Goal: Transaction & Acquisition: Purchase product/service

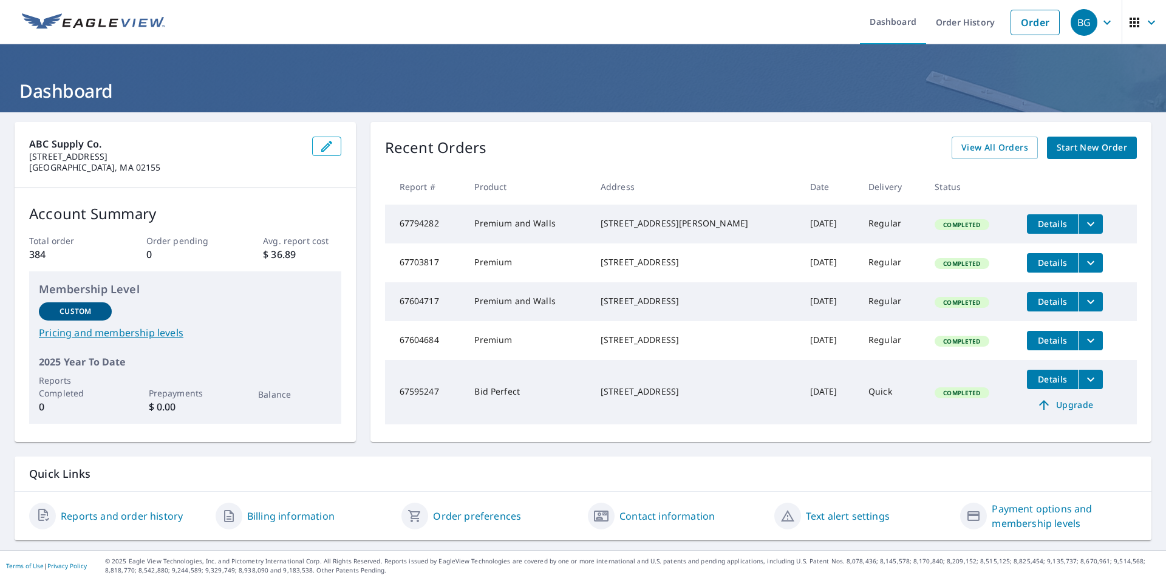
click at [1058, 144] on span "Start New Order" at bounding box center [1092, 147] width 70 height 15
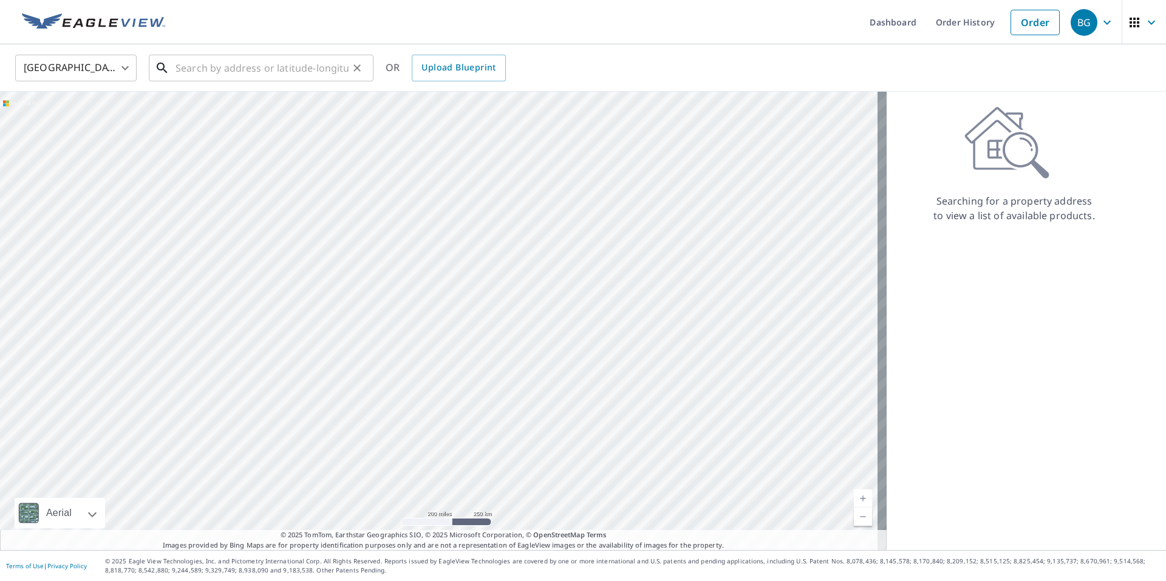
click at [310, 69] on input "text" at bounding box center [262, 68] width 173 height 34
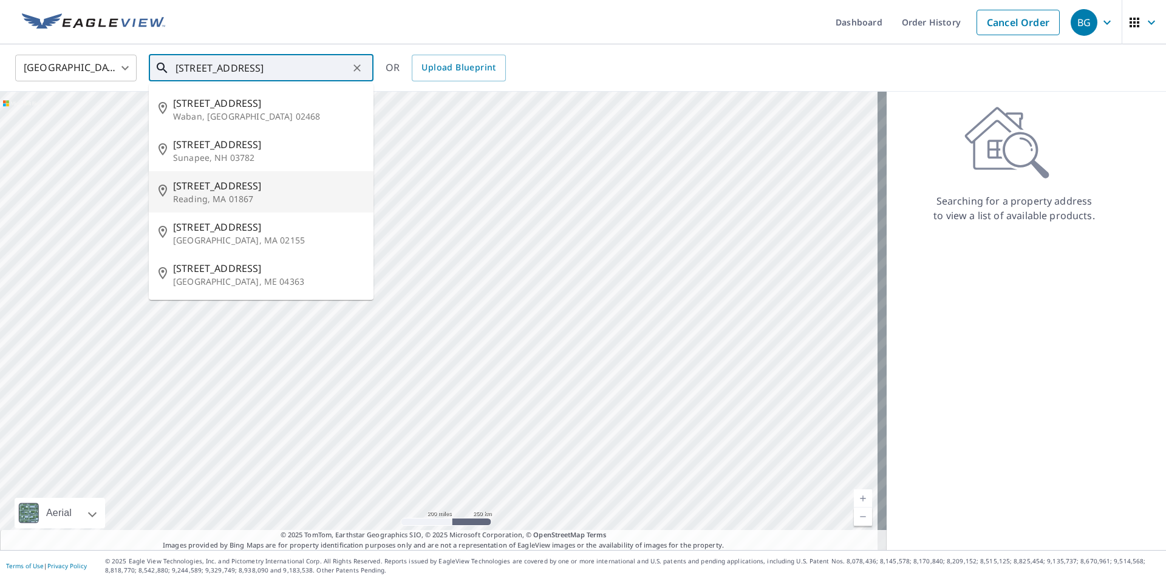
click at [230, 190] on span "[STREET_ADDRESS]" at bounding box center [268, 186] width 191 height 15
type input "[STREET_ADDRESS]"
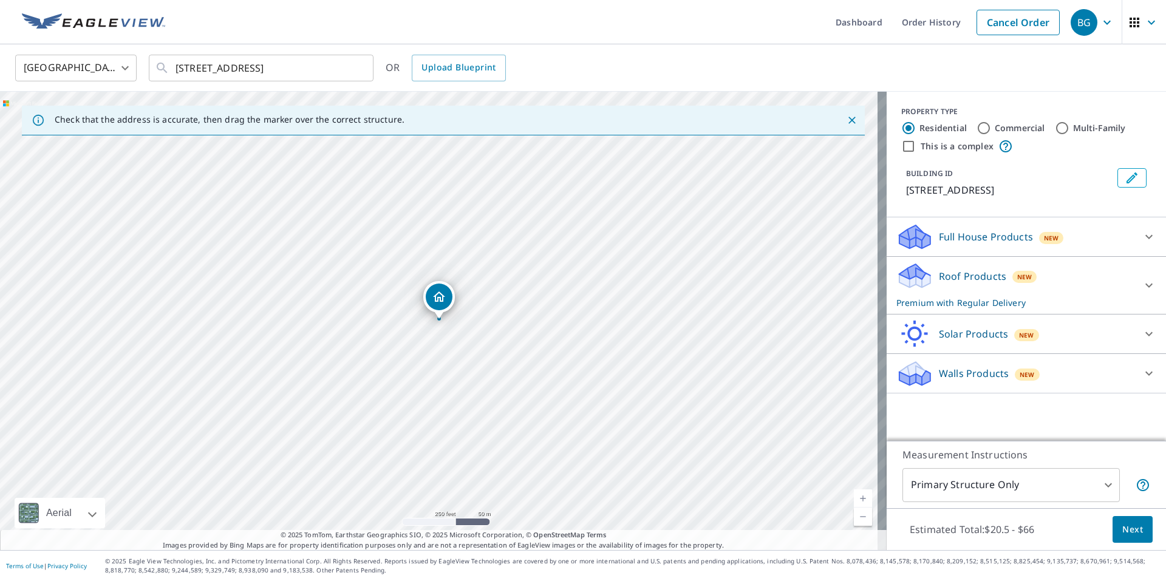
click at [977, 276] on p "Roof Products" at bounding box center [972, 276] width 67 height 15
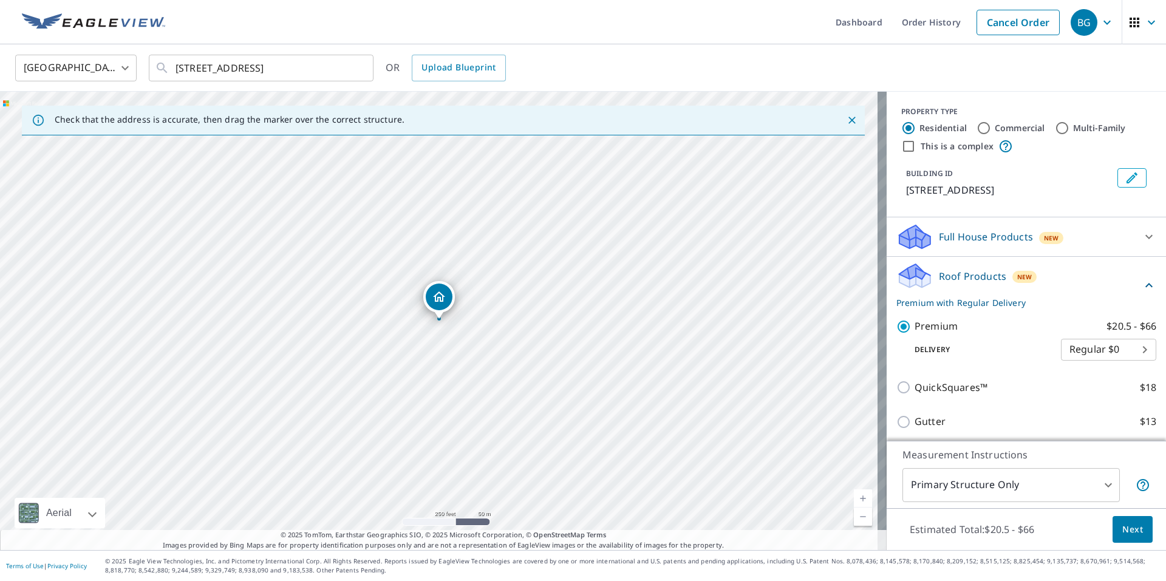
click at [1127, 533] on span "Next" at bounding box center [1133, 529] width 21 height 15
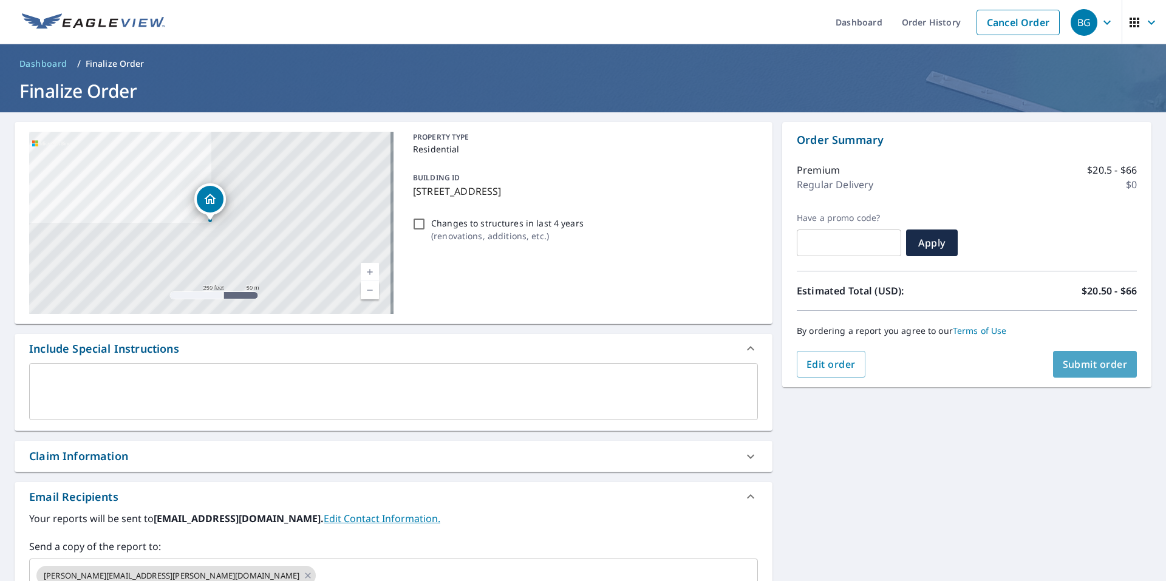
click at [1083, 369] on span "Submit order" at bounding box center [1095, 364] width 65 height 13
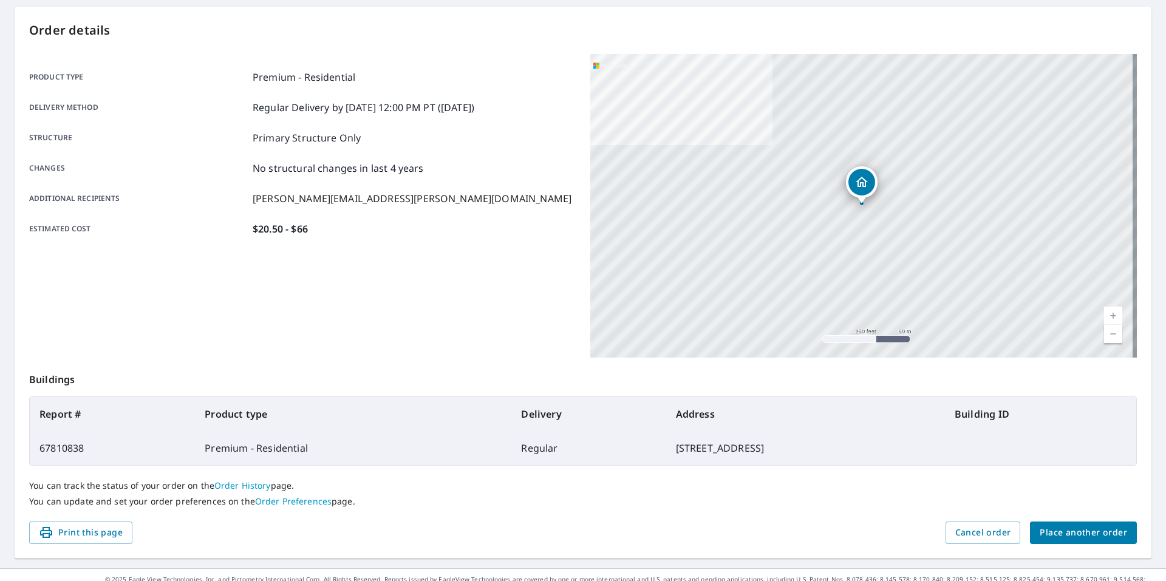
scroll to position [134, 0]
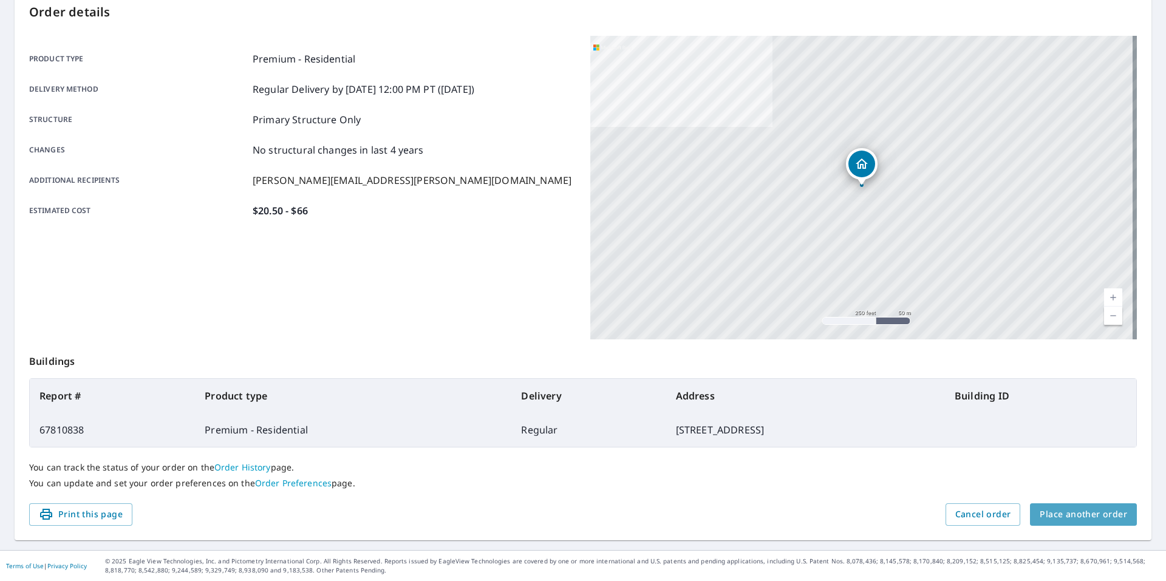
click at [1087, 515] on span "Place another order" at bounding box center [1083, 514] width 87 height 15
